Goal: Information Seeking & Learning: Learn about a topic

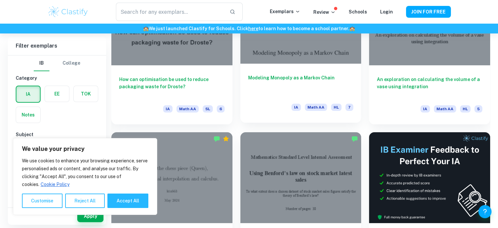
scroll to position [2610, 0]
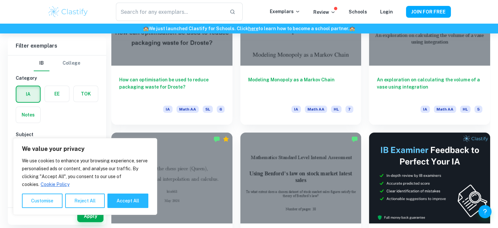
drag, startPoint x: 242, startPoint y: 95, endPoint x: 234, endPoint y: 84, distance: 13.8
click at [234, 84] on div "Modeling Monopoly as a Markov Chain IA Math AA HL 7" at bounding box center [297, 46] width 129 height 158
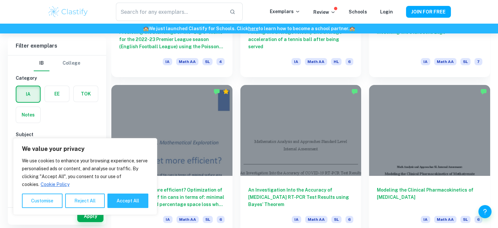
scroll to position [4803, 0]
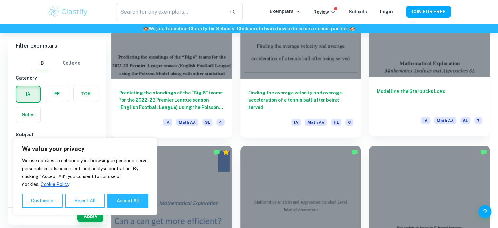
click at [428, 77] on div "Modelling the Starbucks Logo IA Math AA SL 7" at bounding box center [429, 106] width 121 height 59
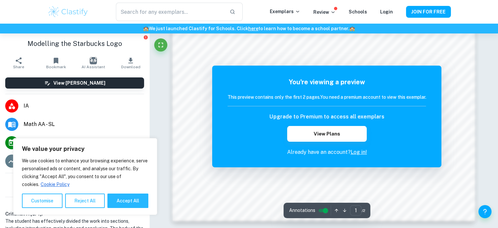
scroll to position [715, 0]
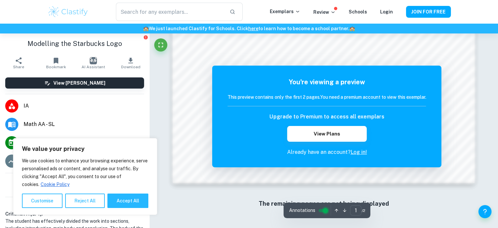
click at [320, 211] on input "controlled" at bounding box center [326, 210] width 24 height 8
click at [324, 212] on input "controlled" at bounding box center [320, 210] width 24 height 8
drag, startPoint x: 327, startPoint y: 126, endPoint x: 244, endPoint y: 77, distance: 96.0
click at [244, 77] on div "You're viewing a preview This preview contains only the first 2 pages. You need…" at bounding box center [327, 116] width 198 height 79
click at [135, 197] on button "Accept All" at bounding box center [127, 200] width 41 height 14
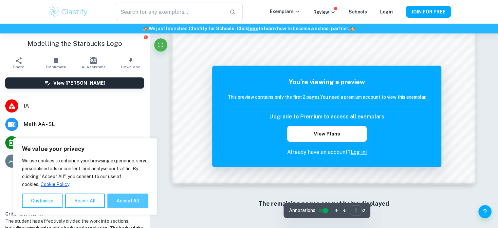
checkbox input "true"
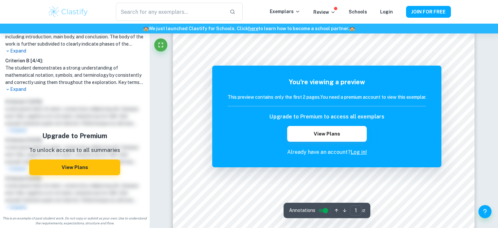
scroll to position [0, 0]
